Goal: Task Accomplishment & Management: Use online tool/utility

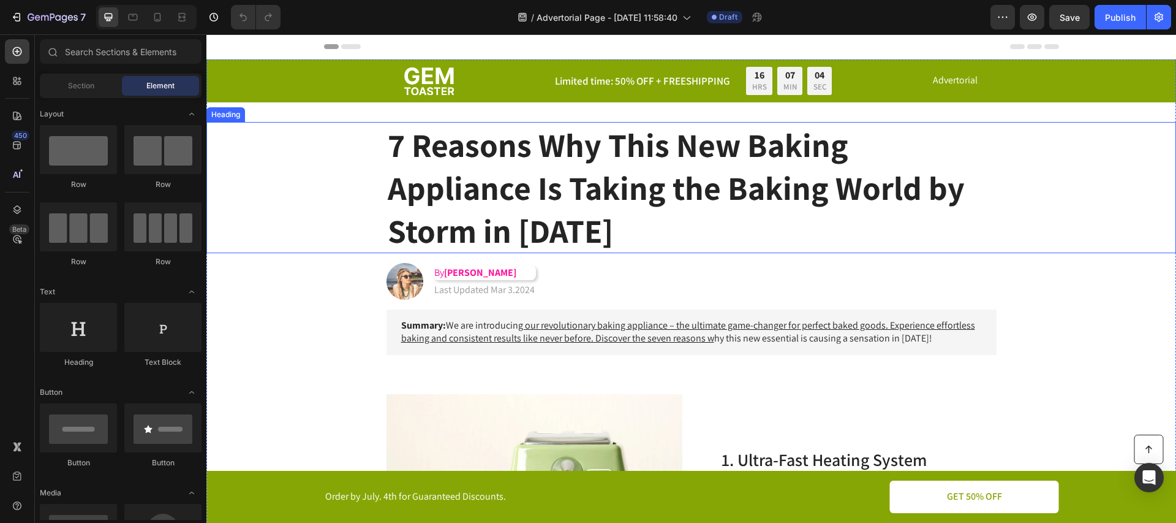
click at [734, 199] on h1 "7 Reasons Why This New Baking Appliance Is Taking the Baking World by Storm in …" at bounding box center [692, 188] width 610 height 132
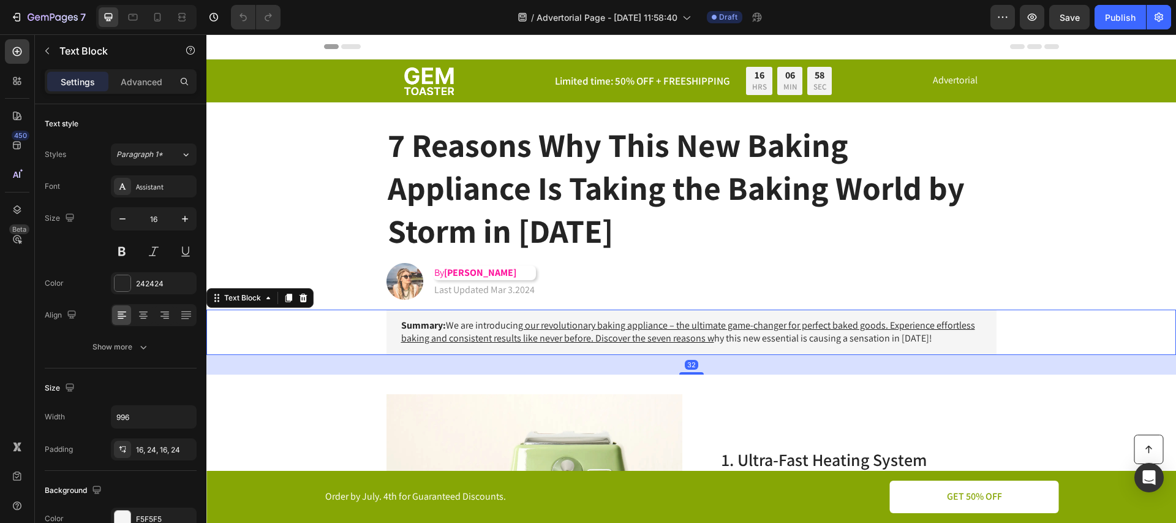
click at [313, 325] on div "Summary: We are introducin g our revolutionary baking appliance – the ultimate …" at bounding box center [691, 331] width 945 height 45
click at [633, 284] on div "Image By [PERSON_NAME] Heading Last Updated Mar 3.2024 Text [GEOGRAPHIC_DATA]" at bounding box center [691, 281] width 635 height 37
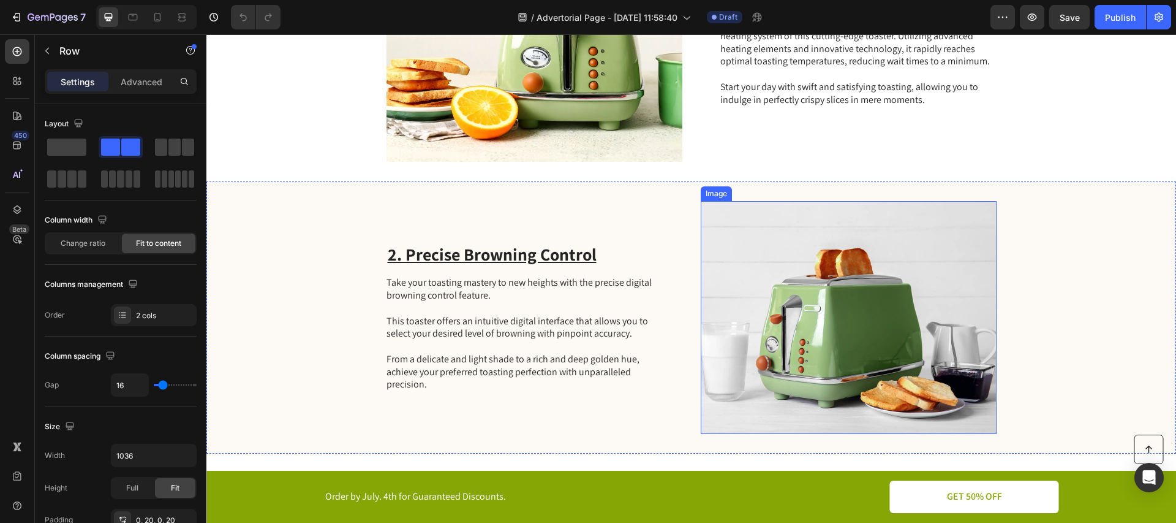
scroll to position [317, 0]
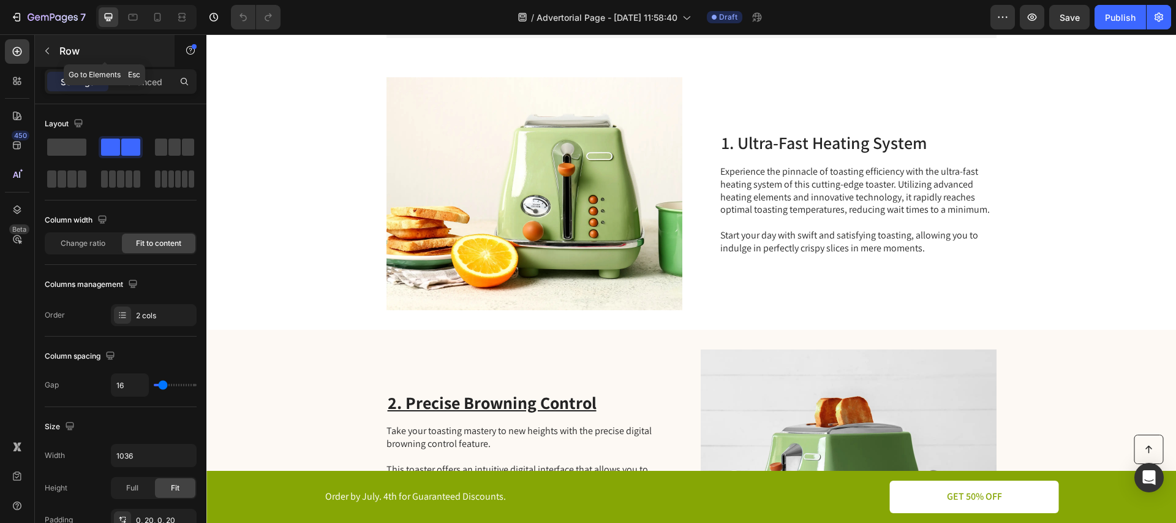
click at [37, 49] on button "button" at bounding box center [47, 51] width 20 height 20
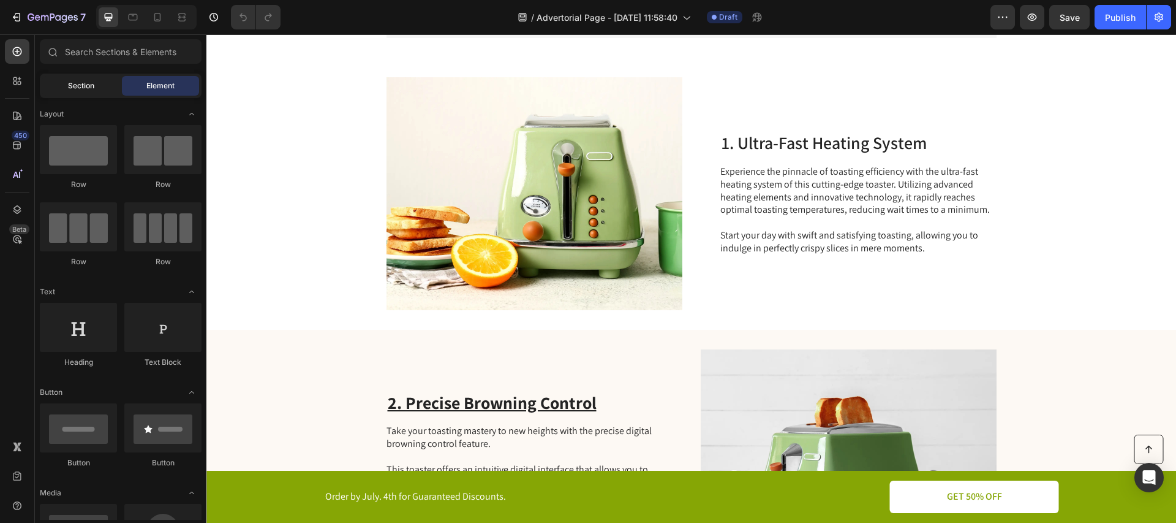
click at [81, 88] on span "Section" at bounding box center [81, 85] width 26 height 11
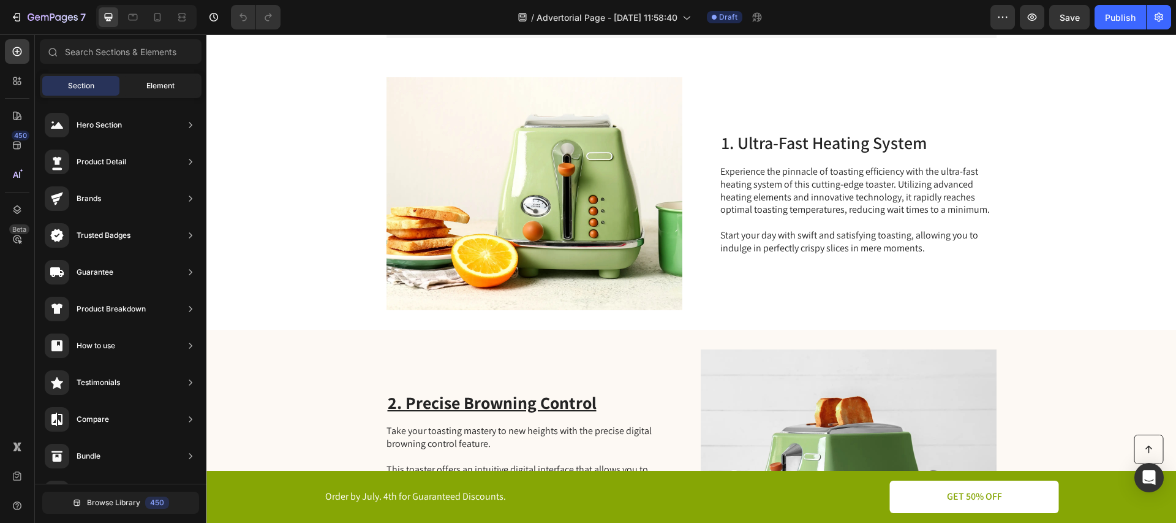
click at [154, 83] on span "Element" at bounding box center [160, 85] width 28 height 11
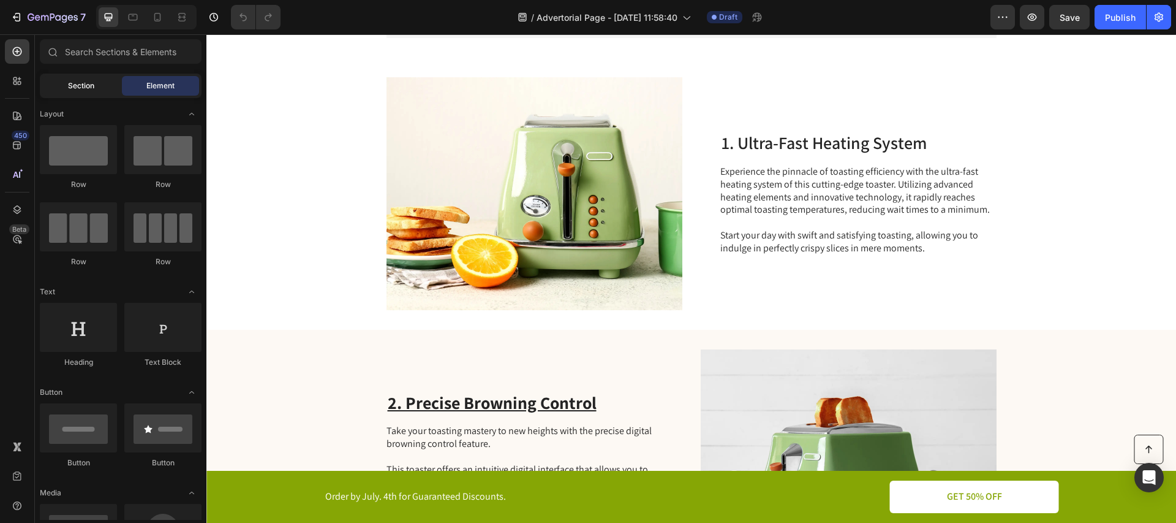
click at [84, 83] on span "Section" at bounding box center [81, 85] width 26 height 11
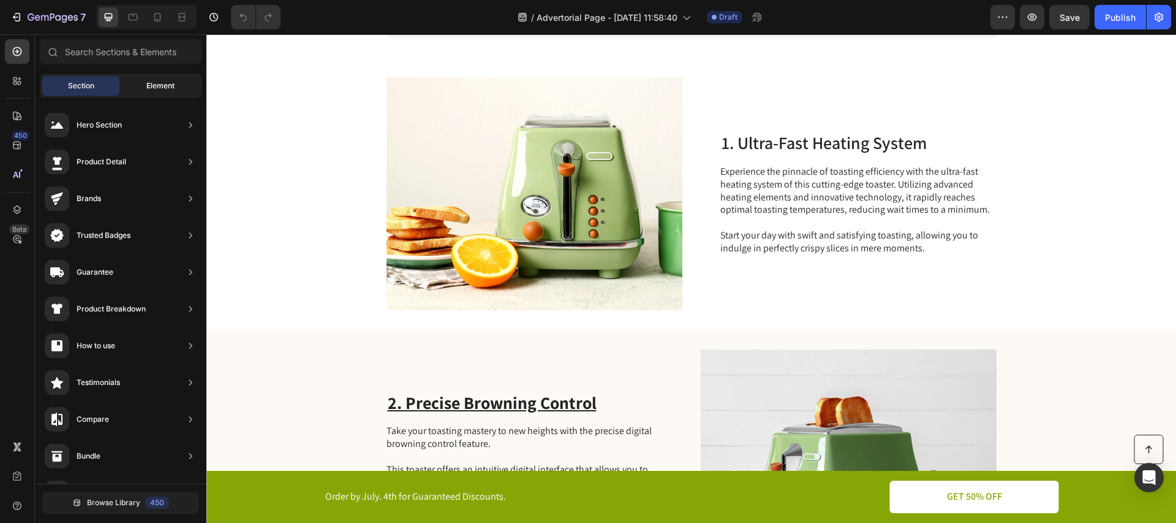
click at [158, 86] on span "Element" at bounding box center [160, 85] width 28 height 11
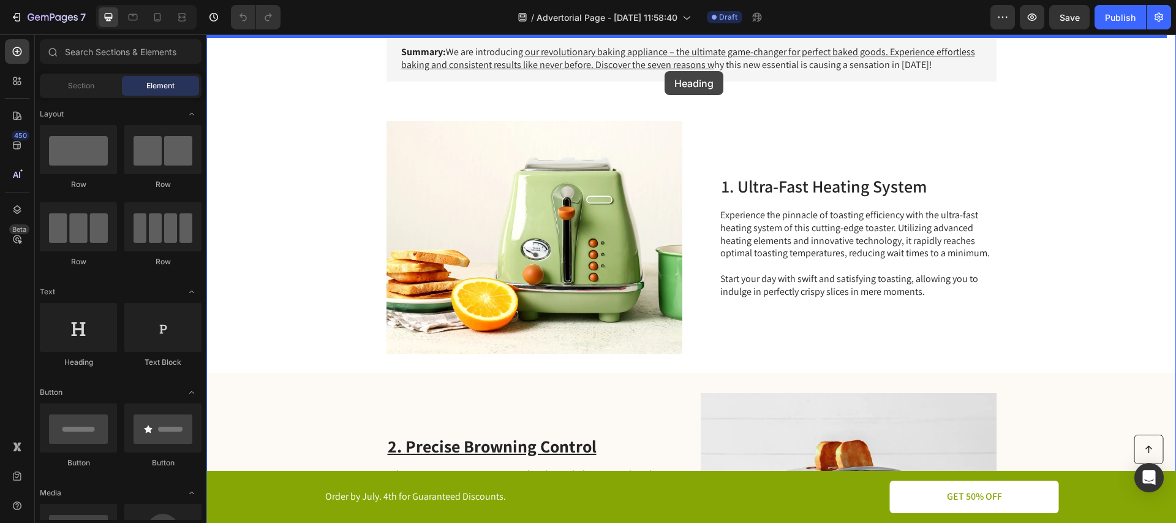
scroll to position [233, 0]
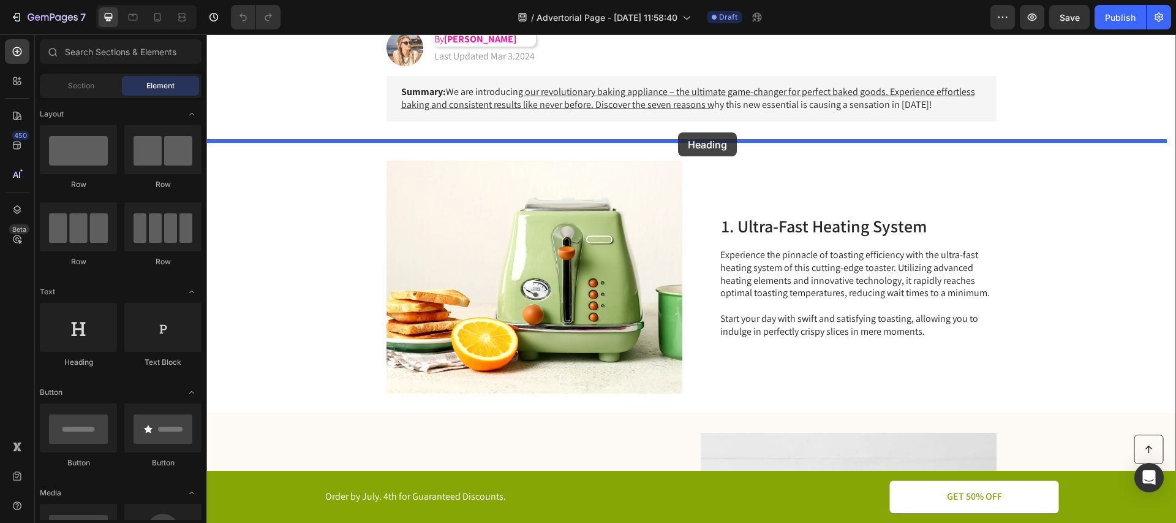
drag, startPoint x: 385, startPoint y: 368, endPoint x: 678, endPoint y: 130, distance: 377.2
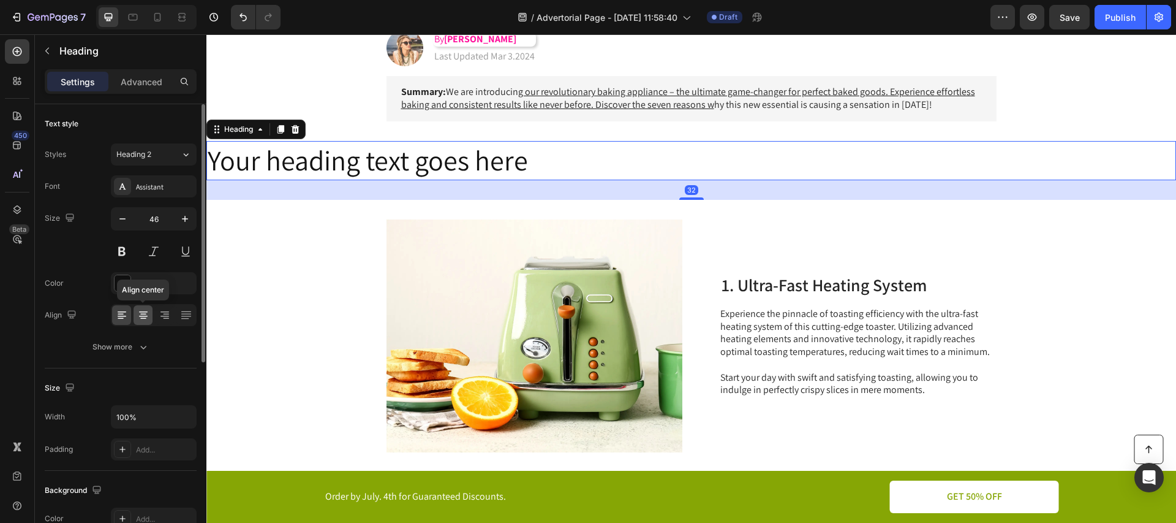
click at [142, 316] on icon at bounding box center [143, 315] width 12 height 12
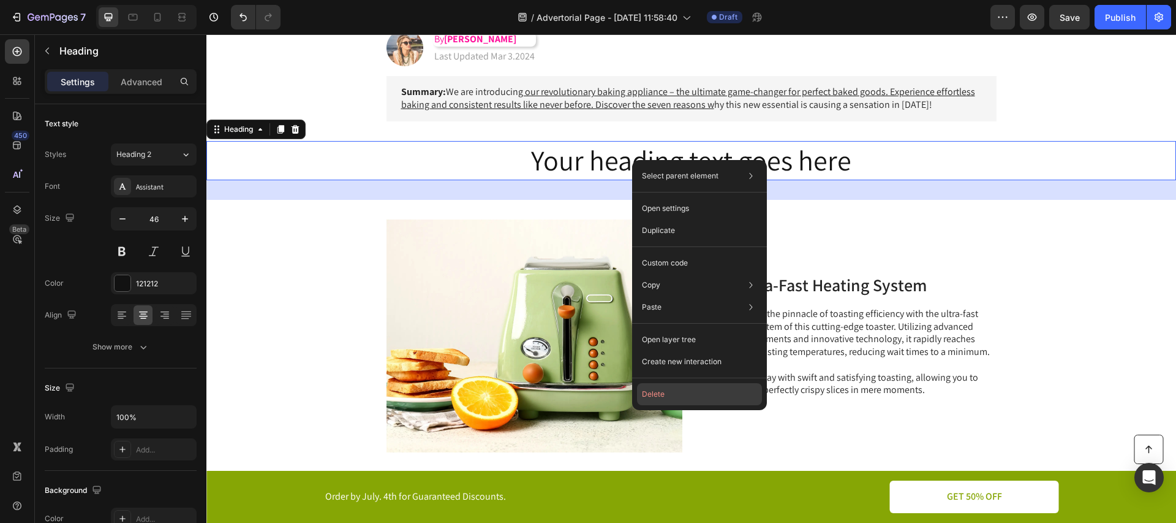
click at [648, 389] on button "Delete" at bounding box center [699, 394] width 125 height 22
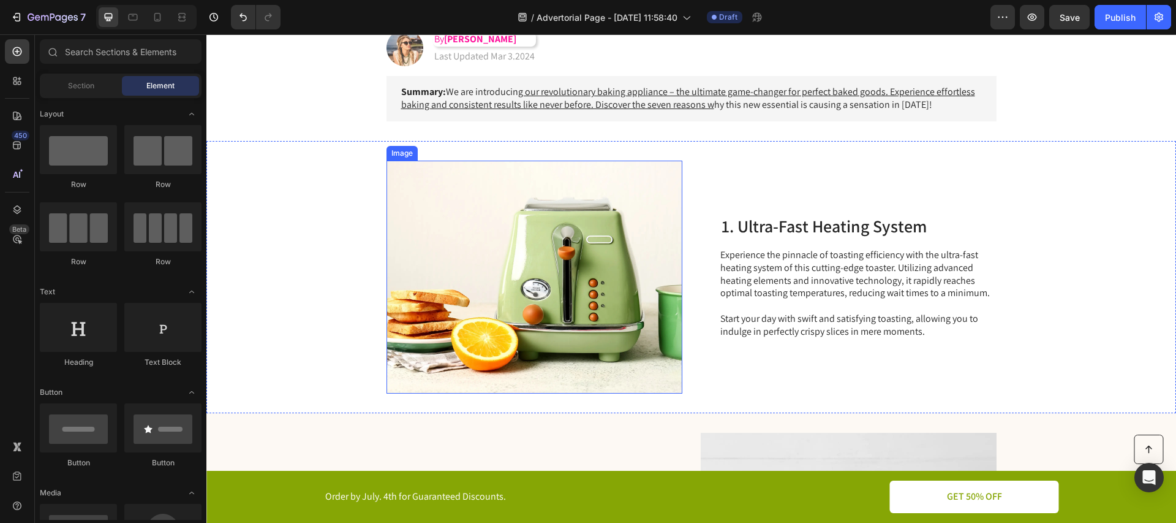
click at [580, 196] on img at bounding box center [535, 277] width 296 height 233
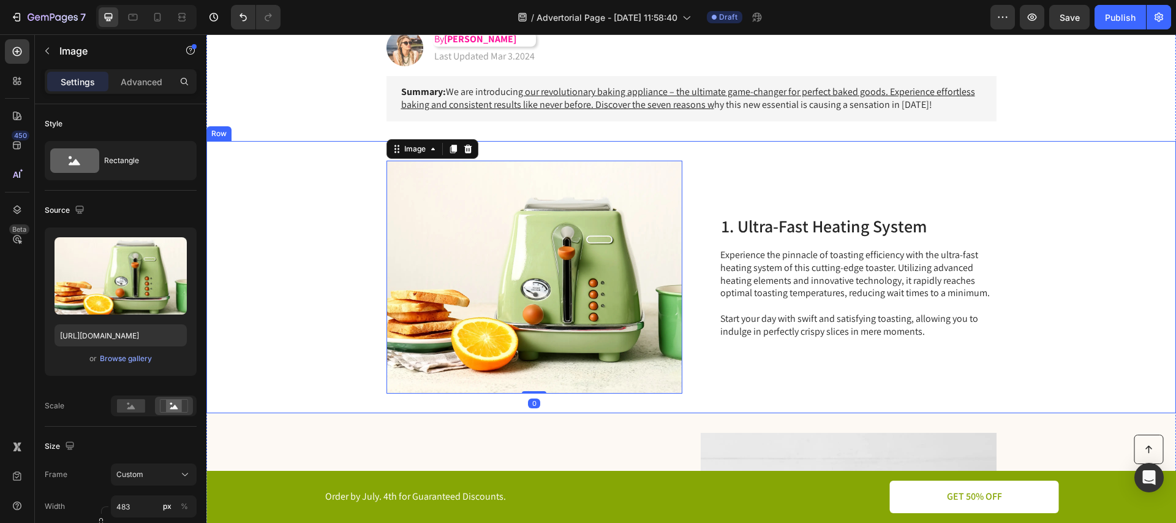
click at [812, 202] on div "1. Ultra-Fast Heating System Heading Experience the pinnacle of toasting effici…" at bounding box center [858, 277] width 276 height 233
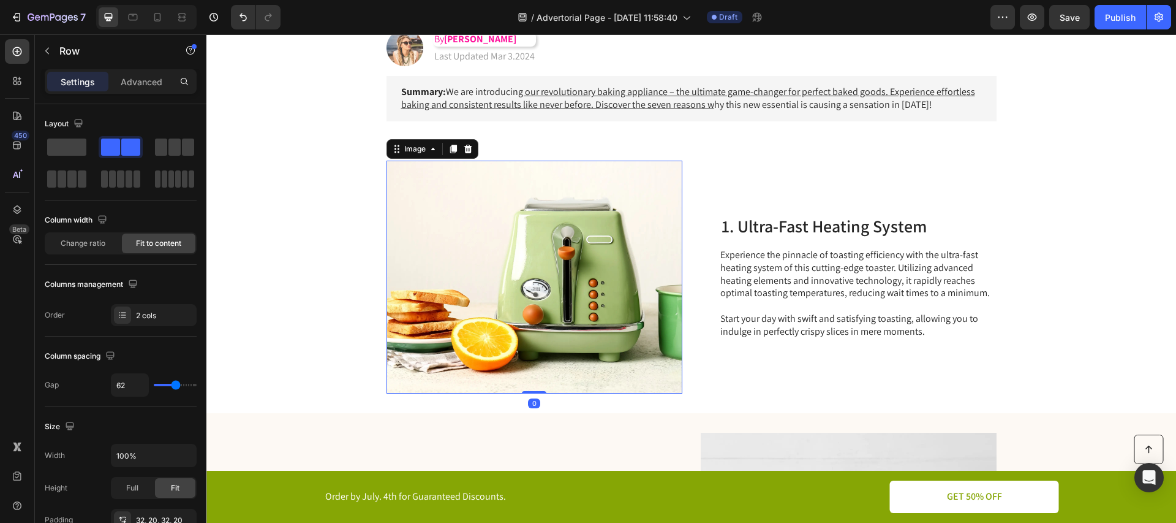
click at [572, 203] on img at bounding box center [535, 277] width 296 height 233
click at [836, 192] on div "1. Ultra-Fast Heating System Heading Experience the pinnacle of toasting effici…" at bounding box center [858, 277] width 276 height 233
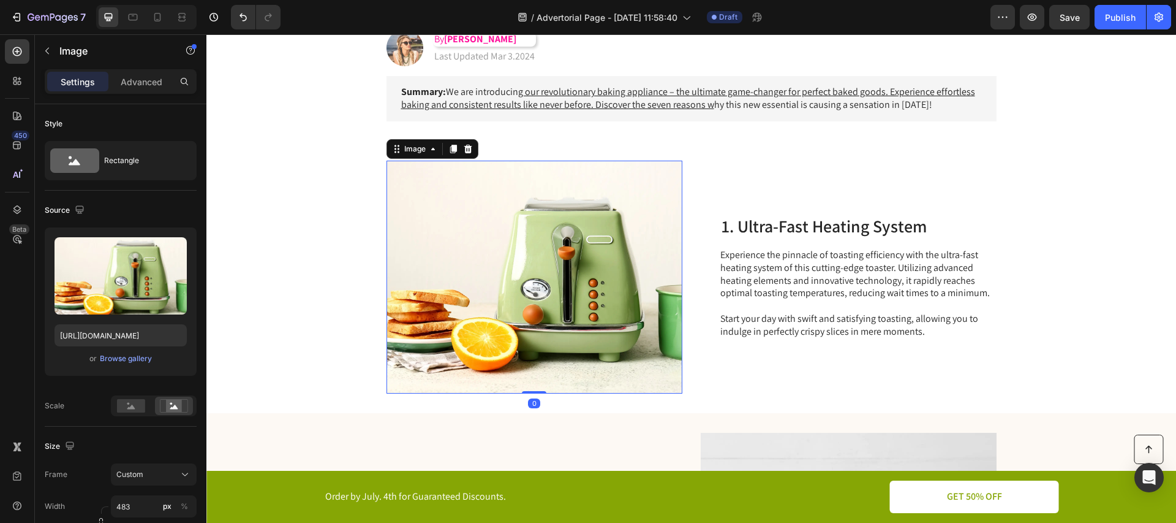
click at [586, 211] on img at bounding box center [535, 277] width 296 height 233
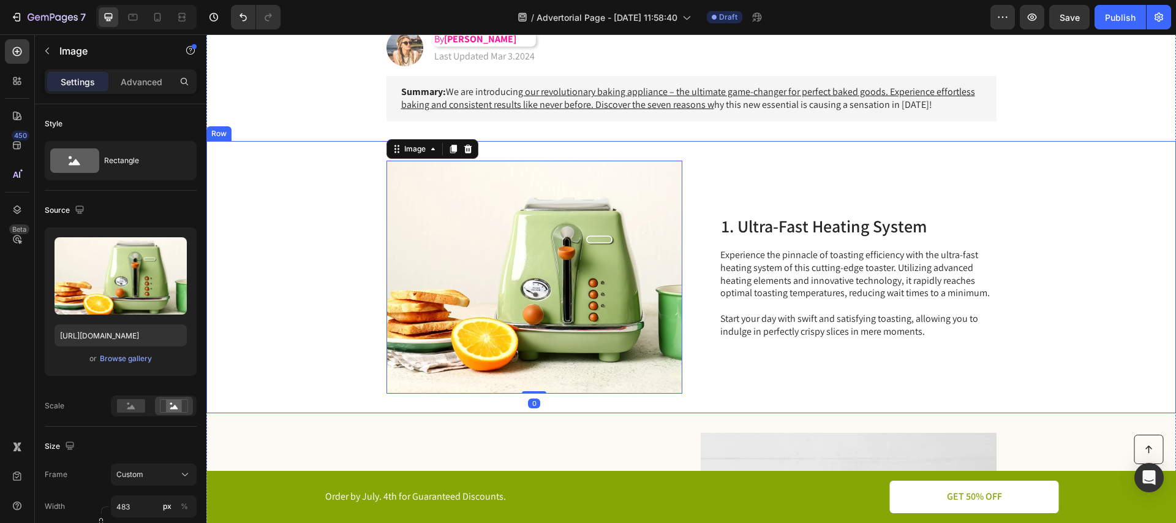
click at [806, 159] on div "Image 0 1. Ultra-Fast Heating System Heading Experience the pinnacle of toastin…" at bounding box center [691, 277] width 970 height 272
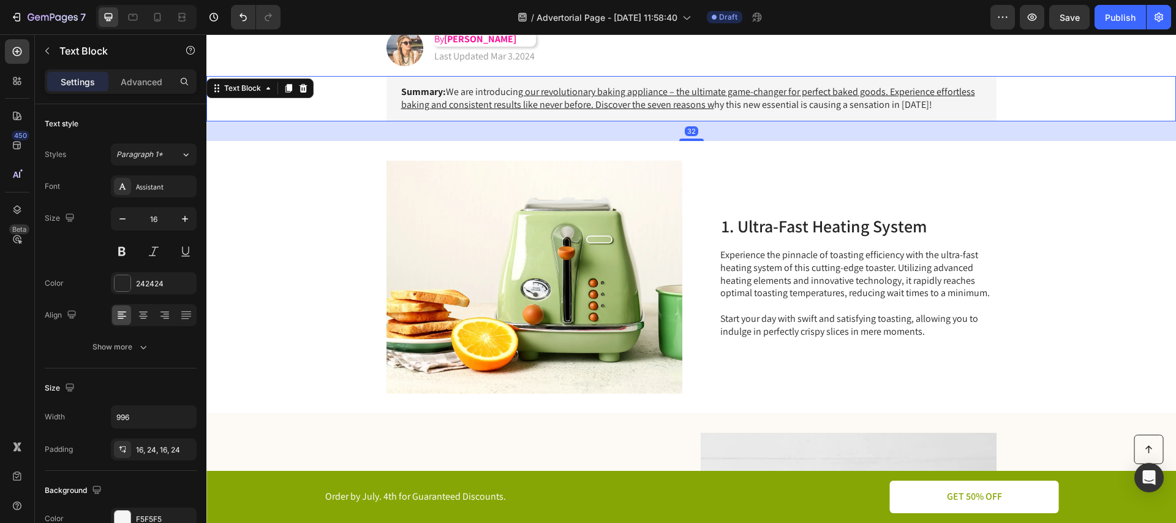
click at [336, 113] on div "Summary: We are introducin g our revolutionary baking appliance – the ultimate …" at bounding box center [691, 98] width 945 height 45
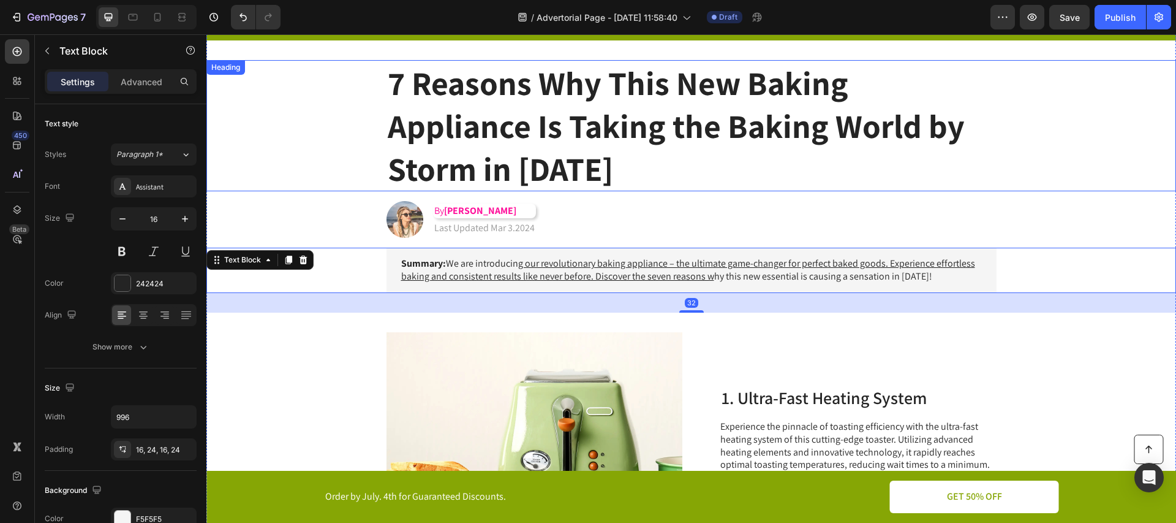
scroll to position [0, 0]
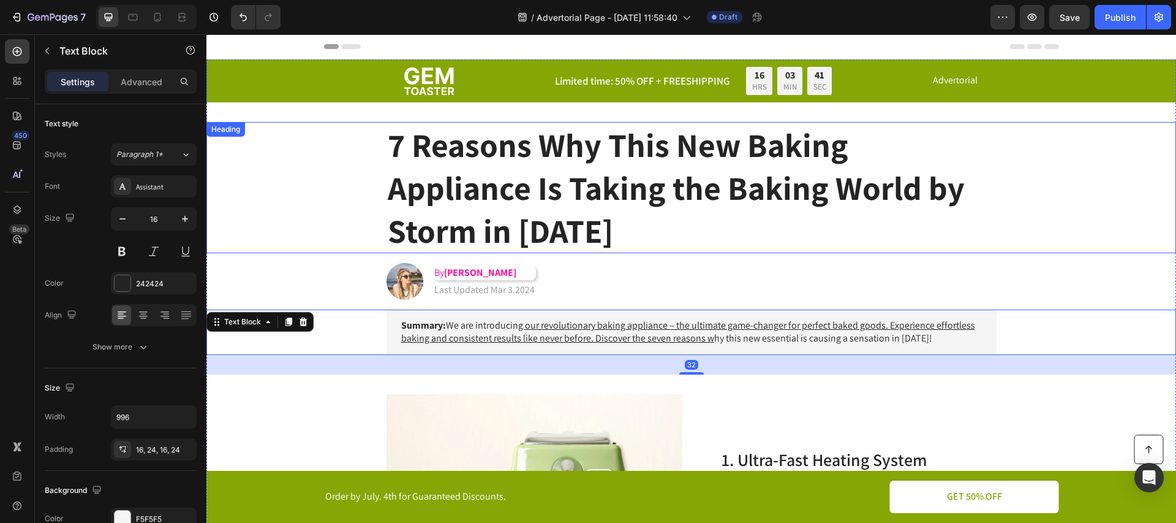
click at [327, 185] on div "7 Reasons Why This New Baking Appliance Is Taking the Baking World by Storm in …" at bounding box center [691, 188] width 945 height 132
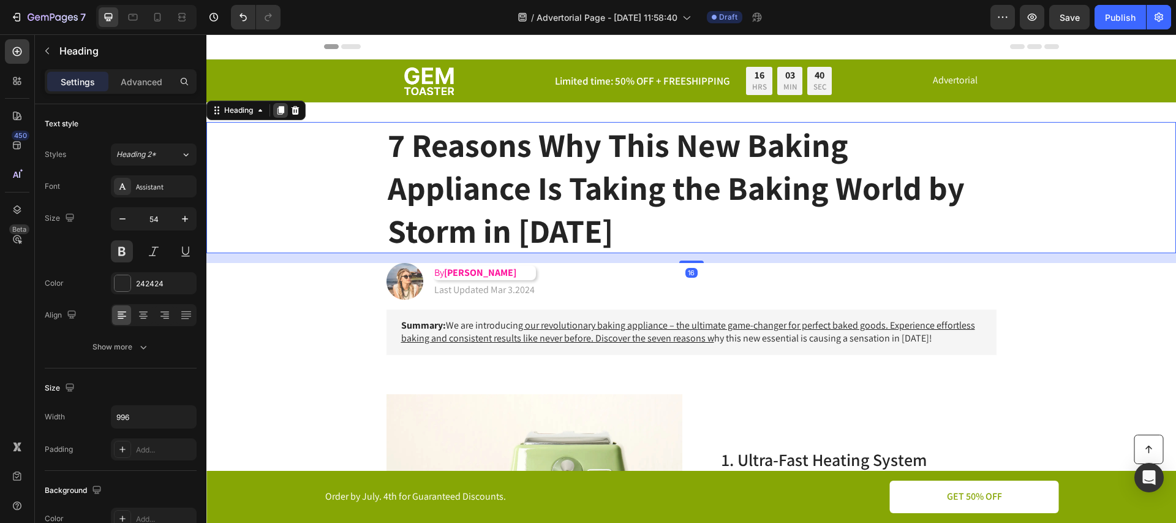
click at [284, 110] on icon at bounding box center [281, 110] width 7 height 9
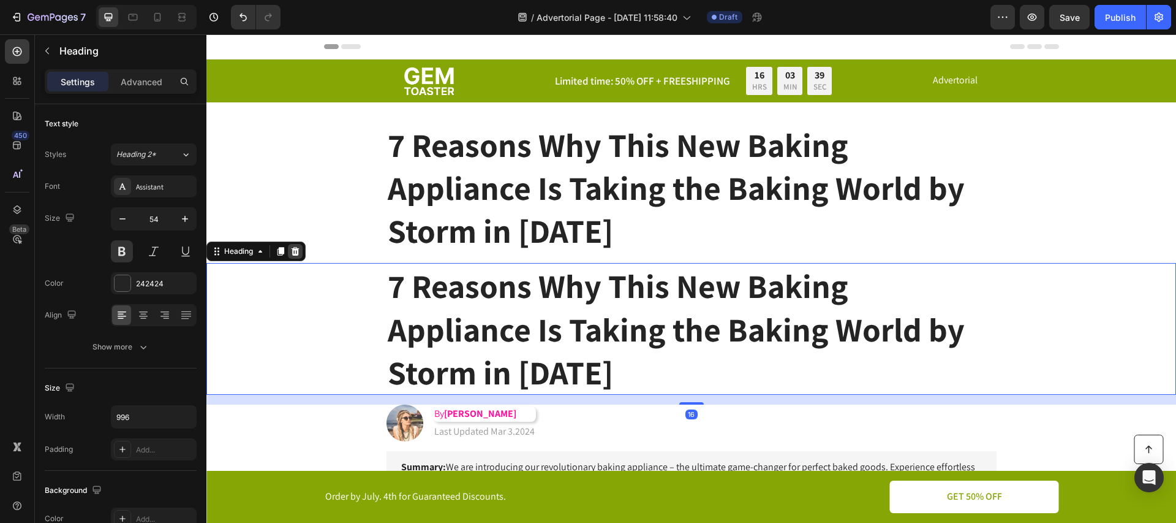
click at [295, 254] on icon at bounding box center [296, 251] width 8 height 9
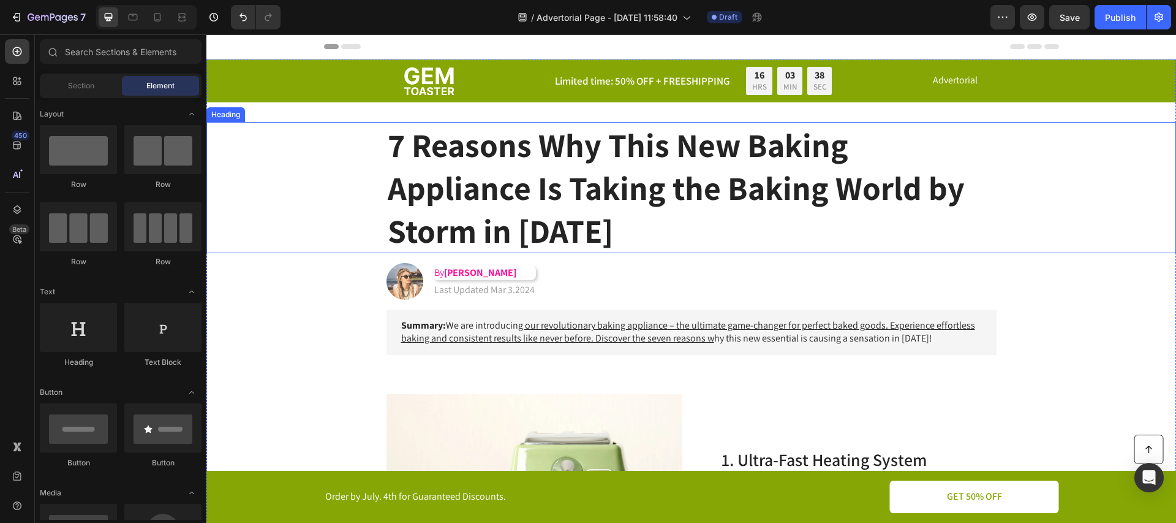
click at [342, 173] on div "7 Reasons Why This New Baking Appliance Is Taking the Baking World by Storm in …" at bounding box center [691, 188] width 945 height 132
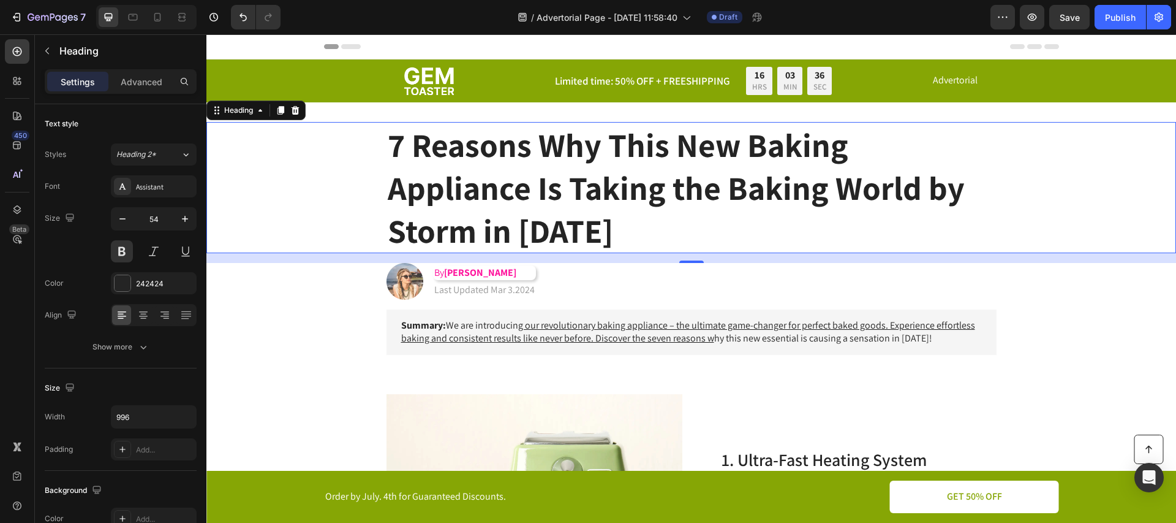
click at [322, 177] on div "7 Reasons Why This New Baking Appliance Is Taking the Baking World by Storm in …" at bounding box center [691, 188] width 945 height 132
